Goal: Check status: Check status

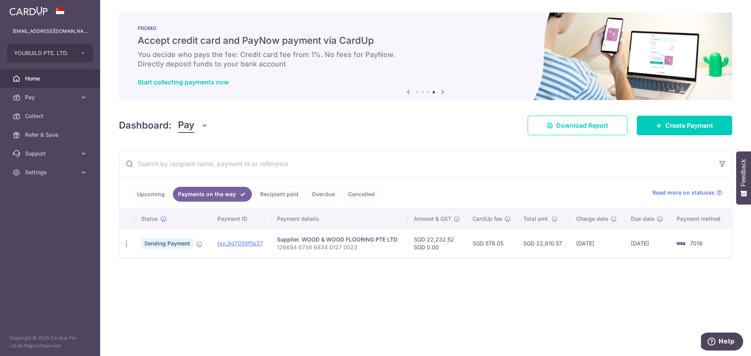
click at [40, 84] on link "Home" at bounding box center [50, 78] width 100 height 19
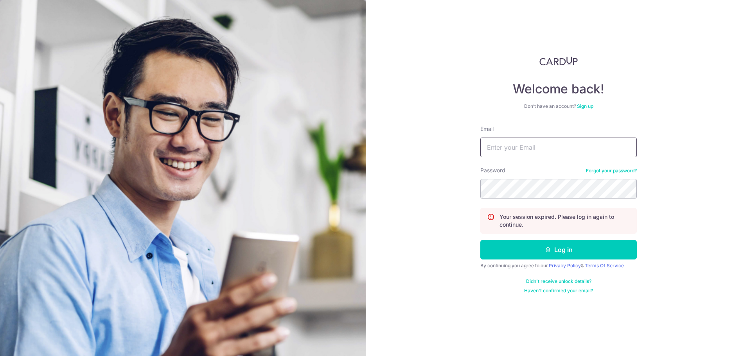
click at [503, 151] on input "Email" at bounding box center [558, 148] width 156 height 20
type input "[EMAIL_ADDRESS][DOMAIN_NAME]"
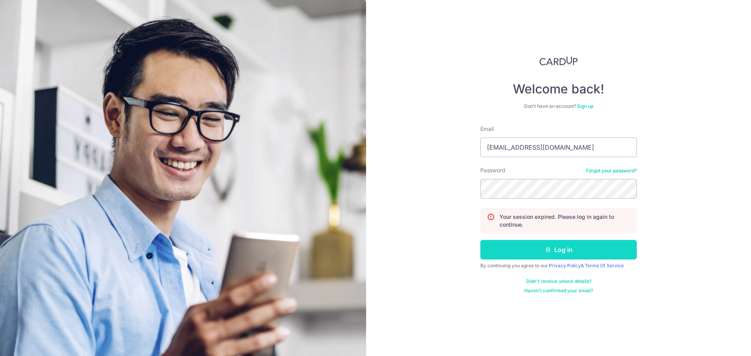
click at [545, 251] on icon "submit" at bounding box center [548, 250] width 6 height 6
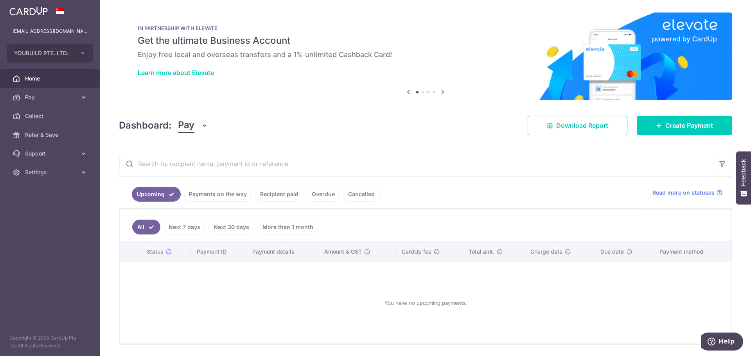
click at [243, 199] on link "Payments on the way" at bounding box center [218, 194] width 68 height 15
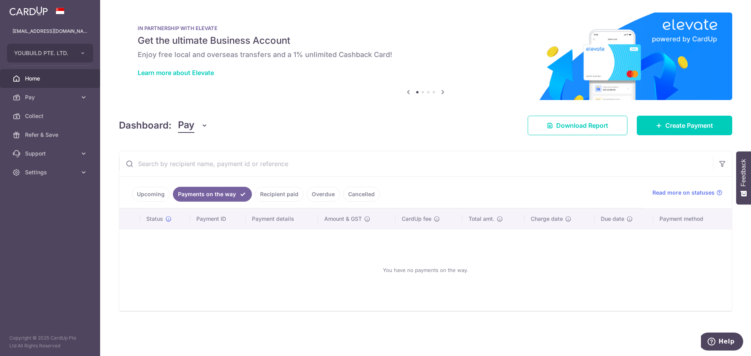
click at [275, 197] on link "Recipient paid" at bounding box center [279, 194] width 48 height 15
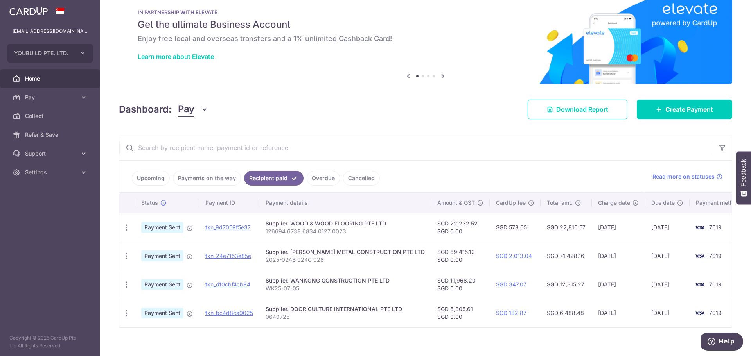
scroll to position [25, 0]
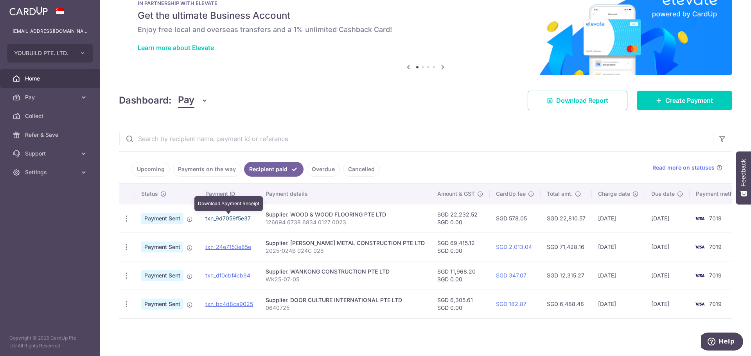
drag, startPoint x: 238, startPoint y: 219, endPoint x: 410, endPoint y: 27, distance: 258.7
click at [238, 219] on link "txn_9d7059f5e37" at bounding box center [227, 218] width 45 height 7
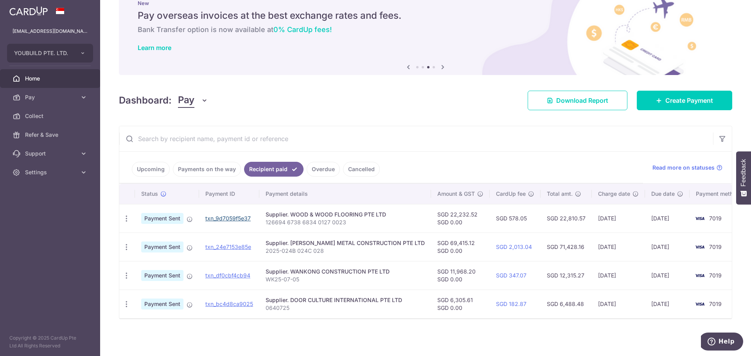
scroll to position [0, 0]
